Goal: Task Accomplishment & Management: Use online tool/utility

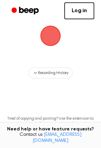
click at [85, 32] on main "Record a Voice Note for Docs Tap to Record. Recording History Tired of copying …" at bounding box center [50, 60] width 101 height 216
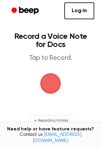
click at [49, 77] on span "button" at bounding box center [50, 83] width 21 height 21
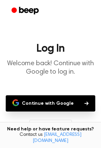
click at [56, 101] on button "Continue with Google" at bounding box center [51, 103] width 90 height 16
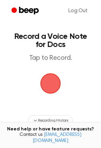
click at [47, 88] on span "button" at bounding box center [50, 83] width 19 height 19
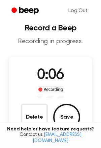
scroll to position [48, 0]
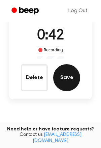
click at [70, 76] on button "Save" at bounding box center [66, 77] width 27 height 27
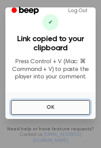
click at [50, 104] on button "OK" at bounding box center [51, 107] width 80 height 15
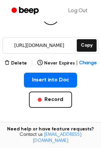
scroll to position [91, 0]
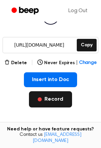
click at [65, 102] on button "Record" at bounding box center [50, 99] width 43 height 16
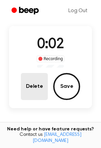
click at [43, 90] on button "Delete" at bounding box center [34, 86] width 27 height 27
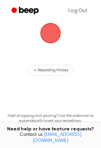
scroll to position [59, 0]
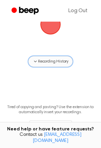
click at [61, 66] on button "Recording History" at bounding box center [50, 61] width 45 height 11
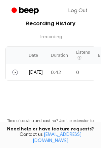
scroll to position [134, 0]
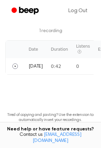
click at [72, 87] on main "Record a Voice Note for Docs Tap to Record. Recording History 1 recording Date …" at bounding box center [50, 15] width 101 height 299
click at [79, 66] on td "0" at bounding box center [83, 66] width 22 height 16
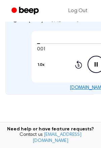
scroll to position [180, 0]
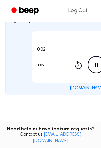
click at [94, 69] on icon "Pause Audio" at bounding box center [96, 64] width 17 height 17
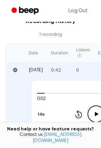
scroll to position [136, 0]
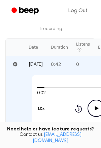
click at [83, 85] on div at bounding box center [96, 86] width 119 height 5
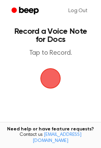
scroll to position [0, 0]
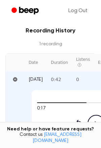
scroll to position [120, 0]
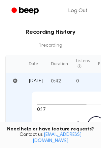
click at [81, 73] on td "0" at bounding box center [83, 80] width 22 height 16
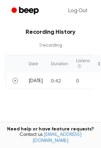
click at [82, 88] on td "0" at bounding box center [83, 80] width 22 height 16
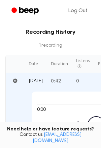
click at [77, 86] on td "0" at bounding box center [83, 80] width 22 height 16
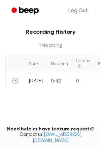
click at [57, 1] on div "Log Out" at bounding box center [51, 11] width 88 height 22
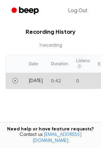
click at [86, 77] on td "0" at bounding box center [83, 80] width 22 height 16
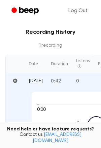
click at [96, 125] on icon "Pause Audio" at bounding box center [96, 124] width 17 height 17
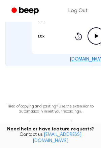
scroll to position [208, 0]
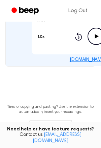
click at [93, 62] on link "beep.audio/fkcU1qi" at bounding box center [96, 59] width 53 height 5
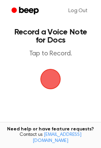
scroll to position [0, 0]
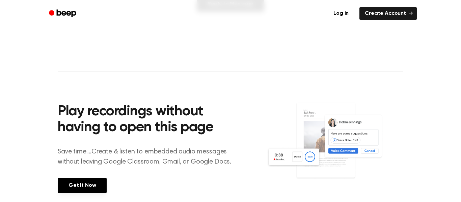
scroll to position [199, 0]
